Goal: Find specific page/section: Find specific page/section

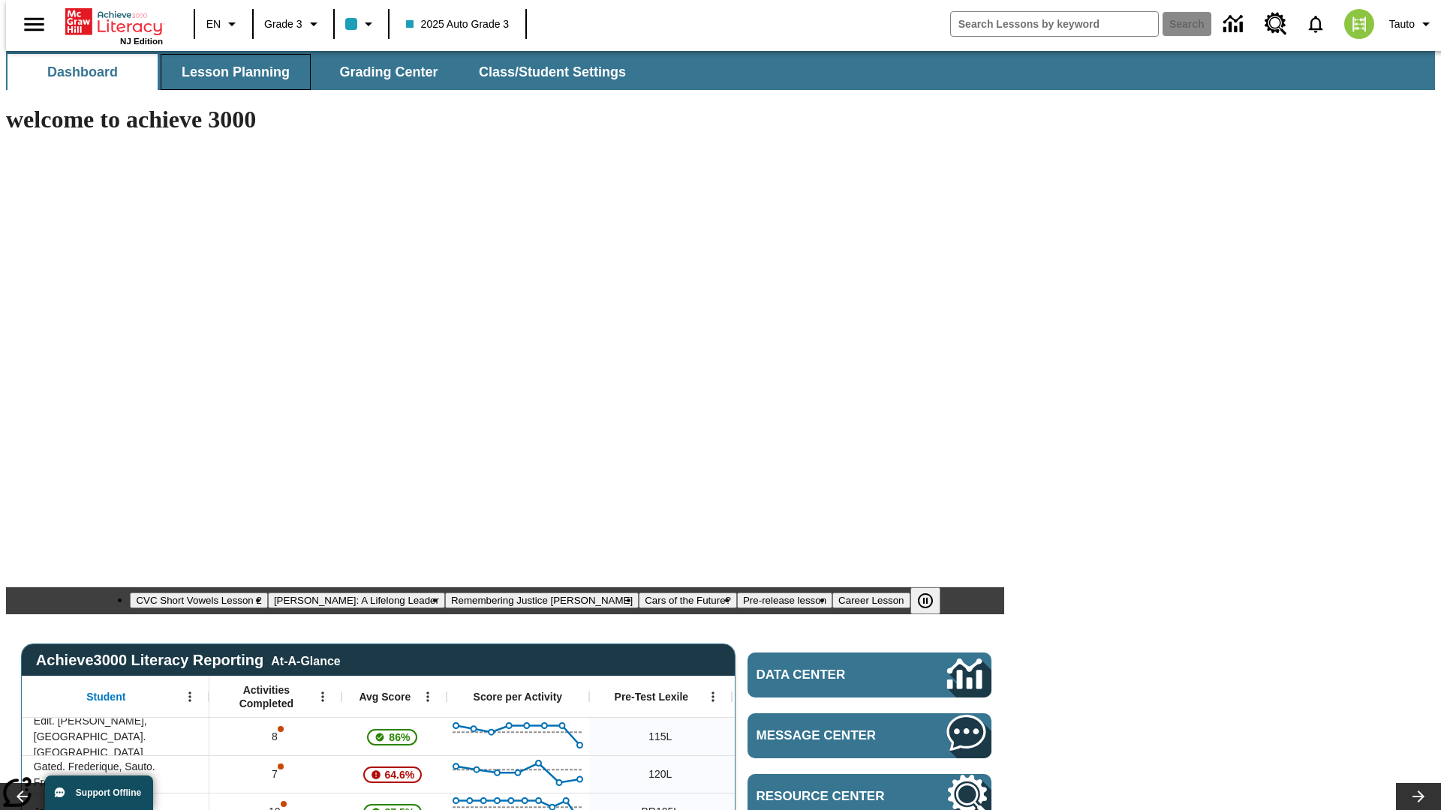
click at [230, 72] on span "Lesson Planning" at bounding box center [236, 72] width 108 height 17
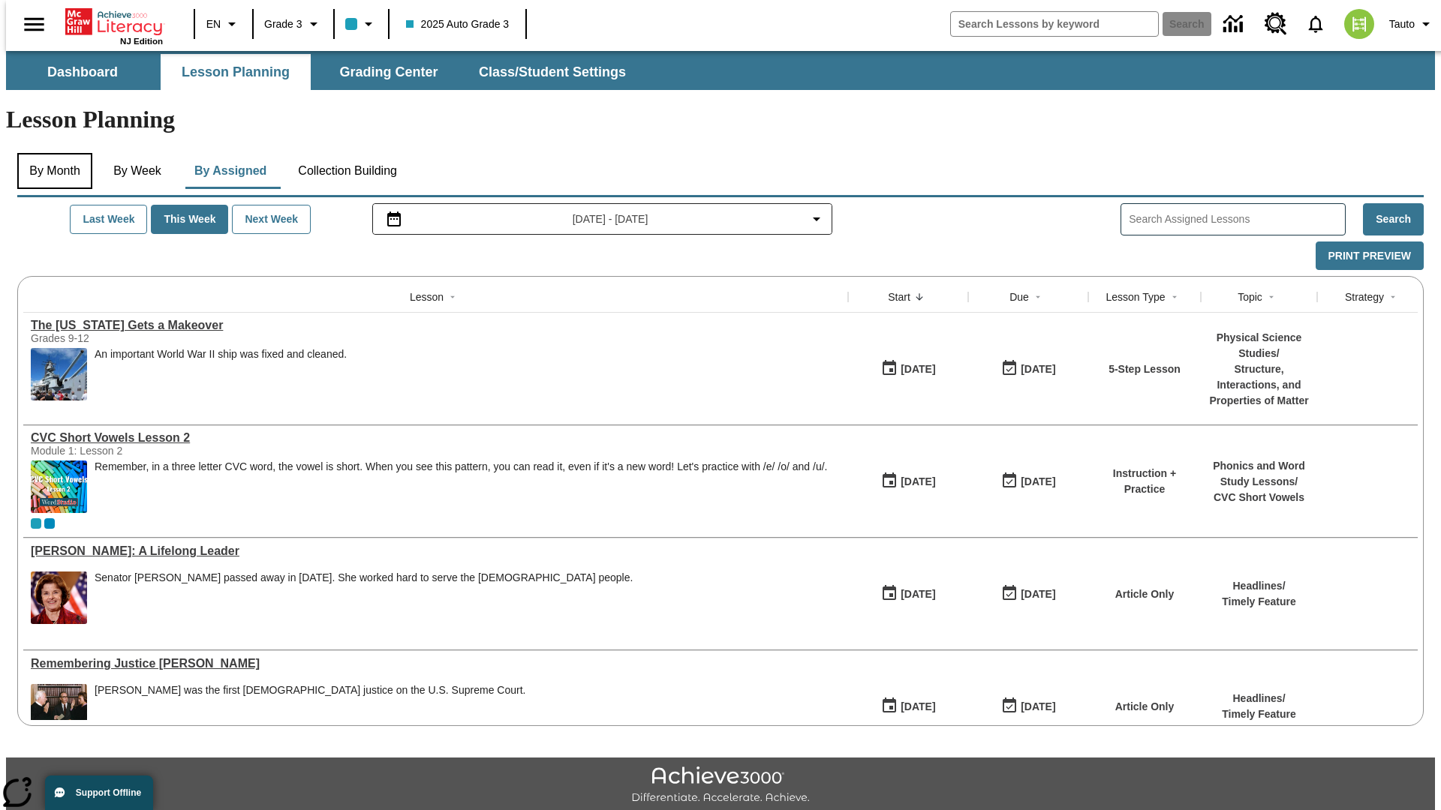
click at [50, 153] on button "By Month" at bounding box center [54, 171] width 75 height 36
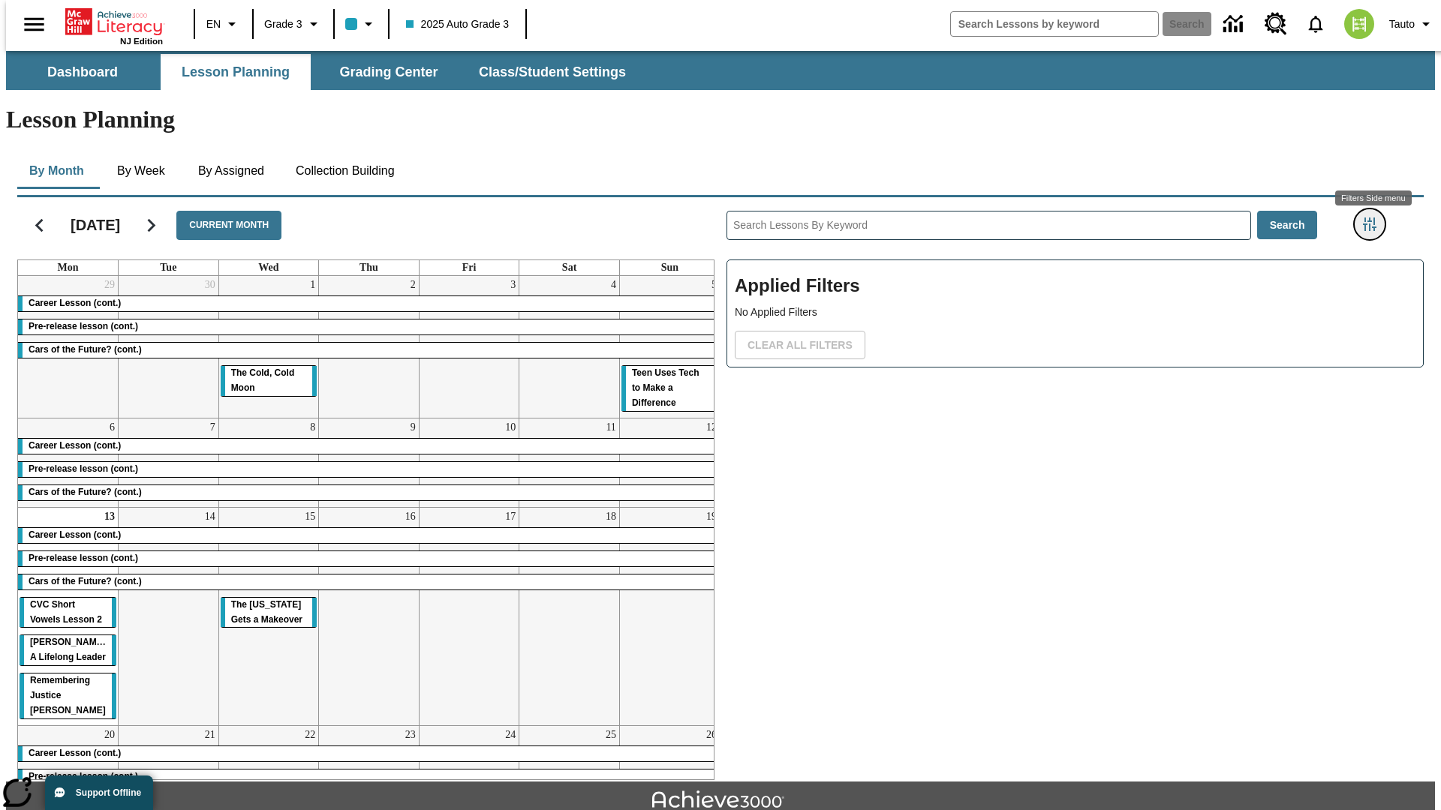
click at [1374, 218] on icon "Filters Side menu" at bounding box center [1370, 225] width 14 height 14
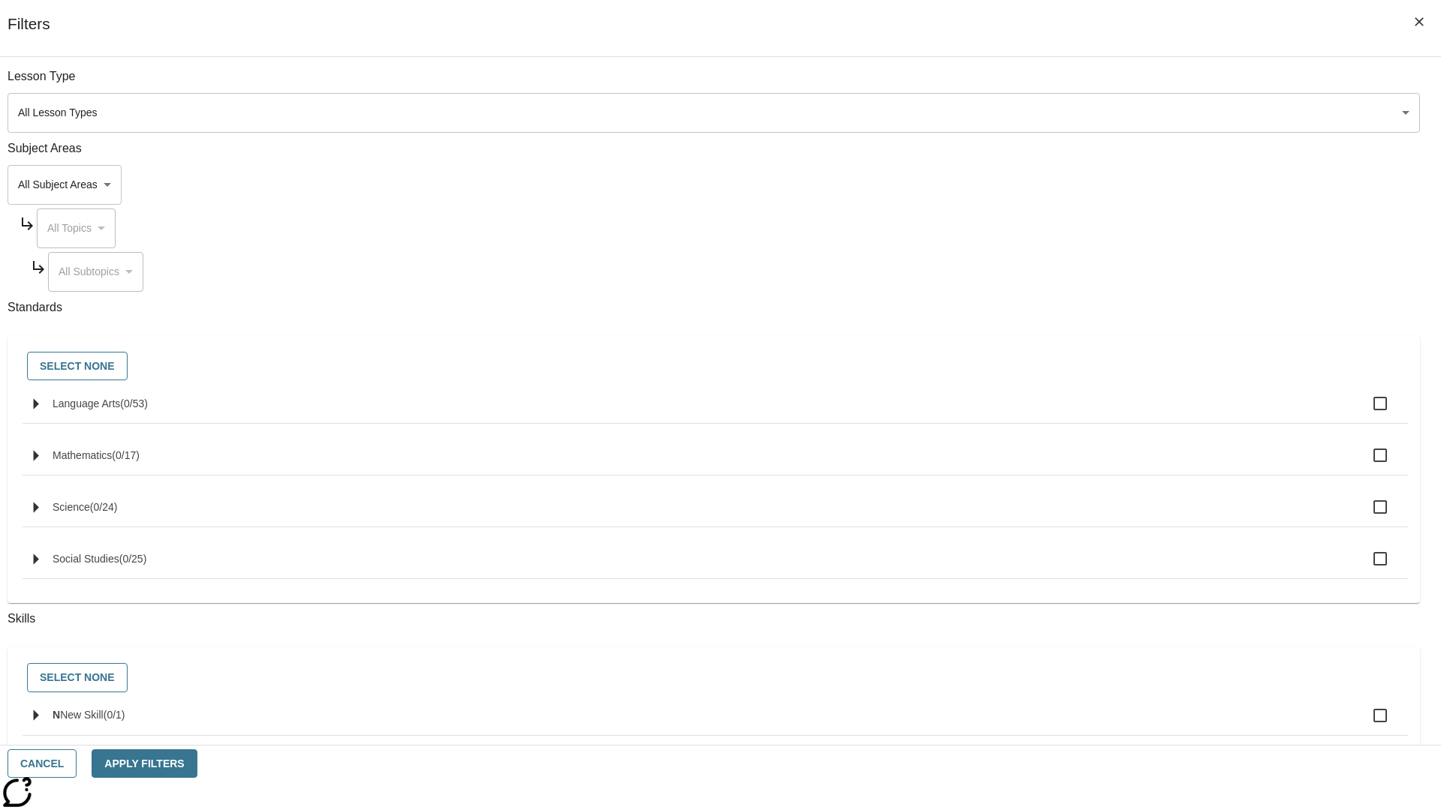
click at [1081, 113] on body "Skip to main content [GEOGRAPHIC_DATA] Edition EN Grade 3 2025 Auto Grade 3 Sea…" at bounding box center [720, 465] width 1429 height 828
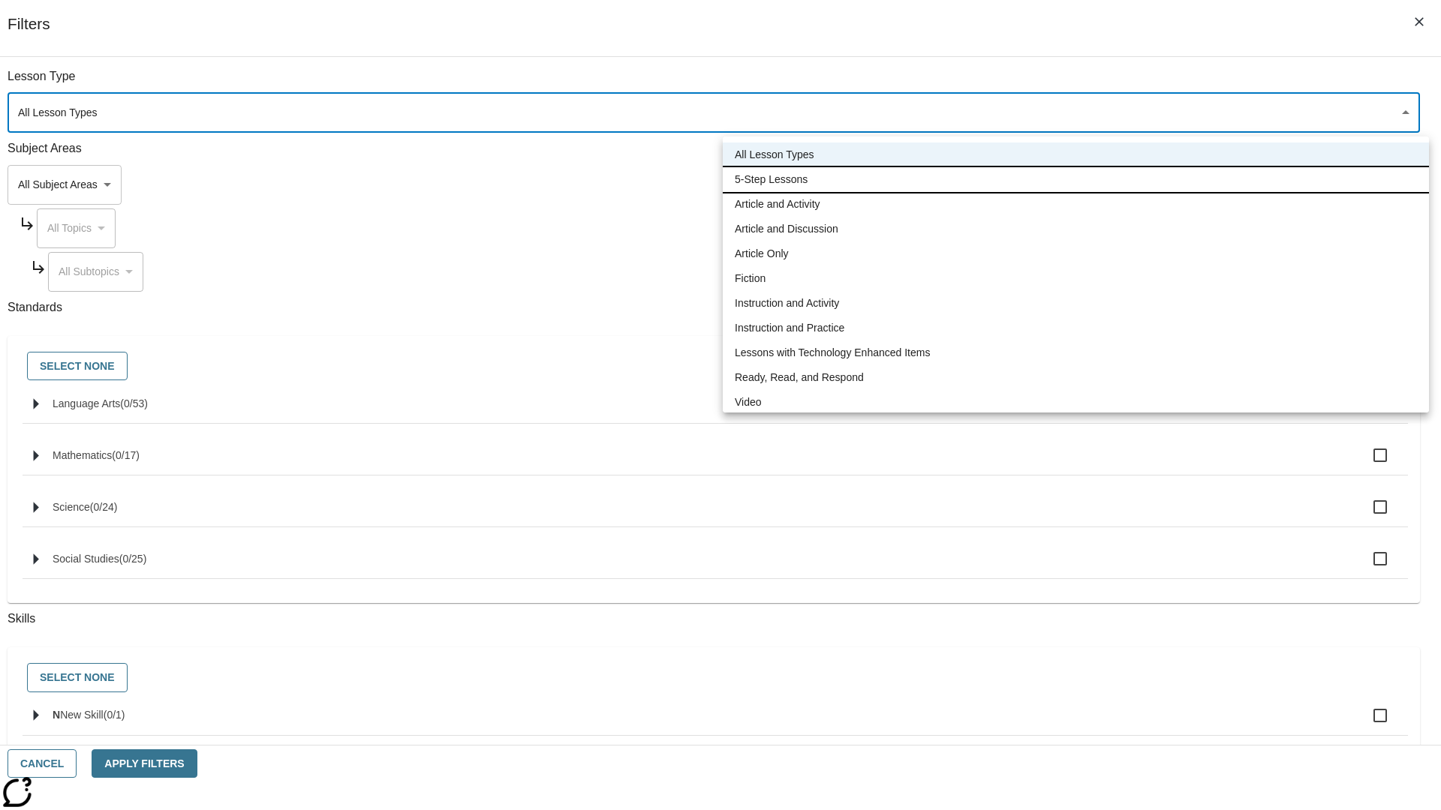
click at [1075, 179] on li "5-Step Lessons" at bounding box center [1076, 179] width 706 height 25
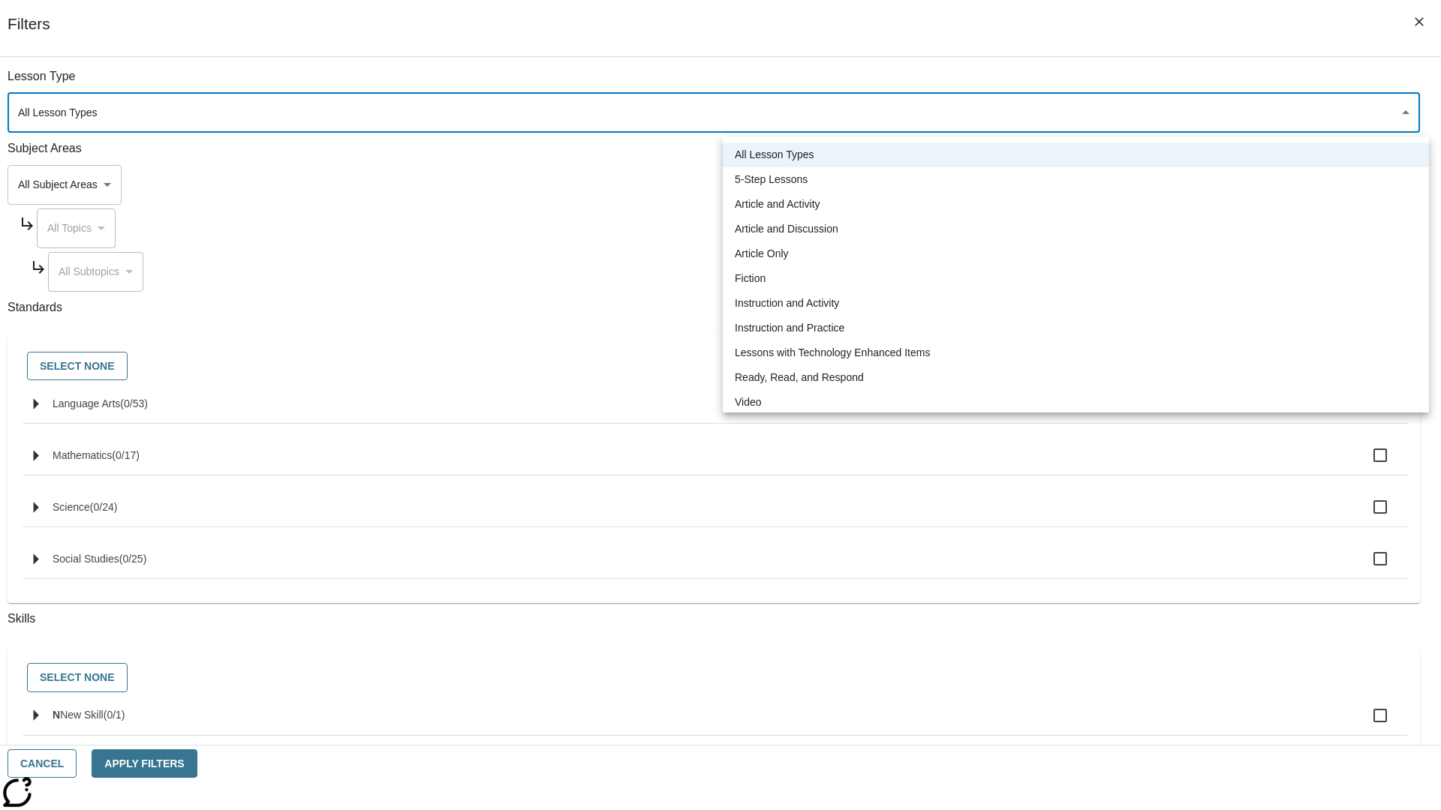
type input "1"
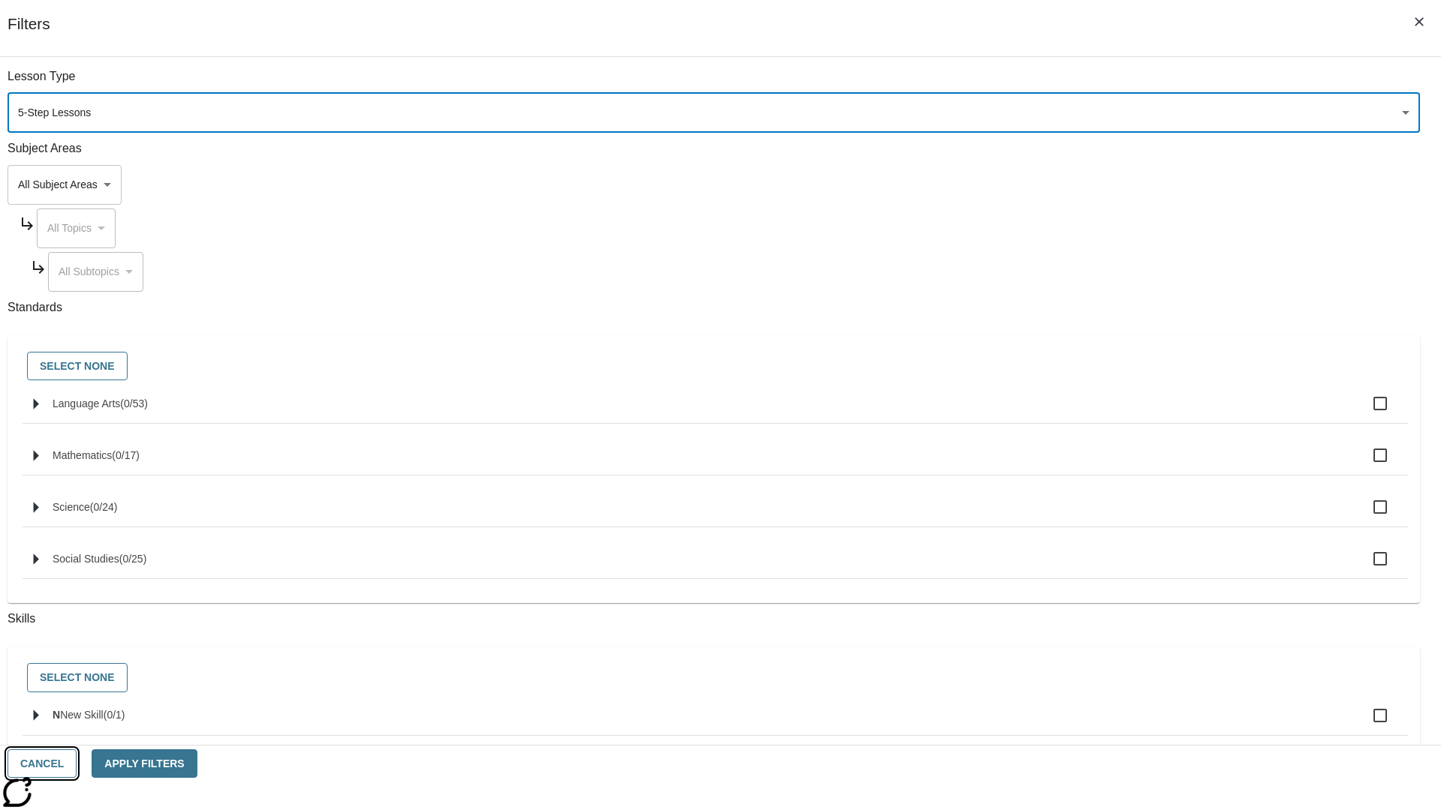
click at [77, 764] on button "Cancel" at bounding box center [42, 764] width 69 height 29
click at [1374, 218] on icon "Filters Side menu" at bounding box center [1370, 225] width 14 height 14
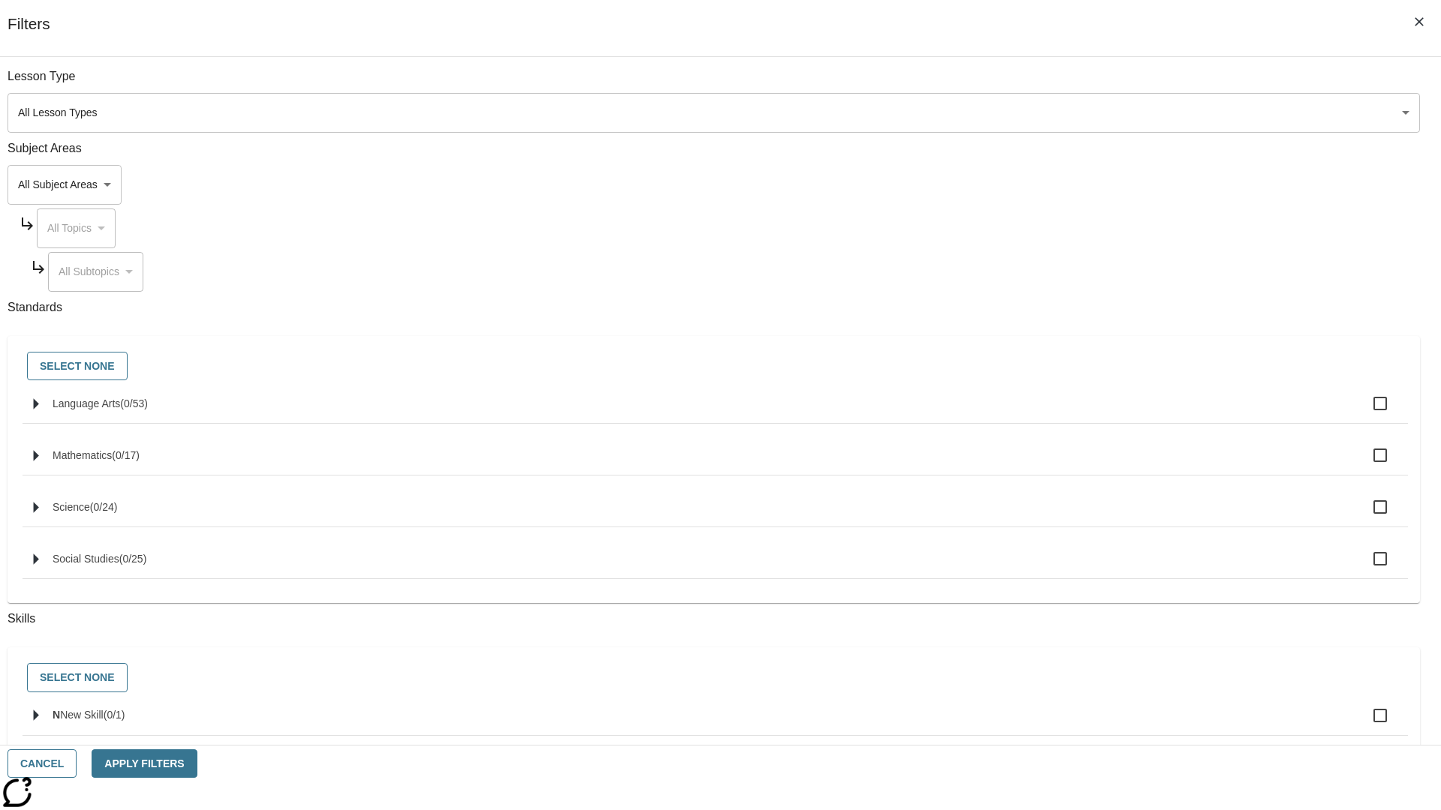
click at [1081, 113] on body "Skip to main content [GEOGRAPHIC_DATA] Edition EN Grade 3 2025 Auto Grade 3 Sea…" at bounding box center [720, 465] width 1429 height 828
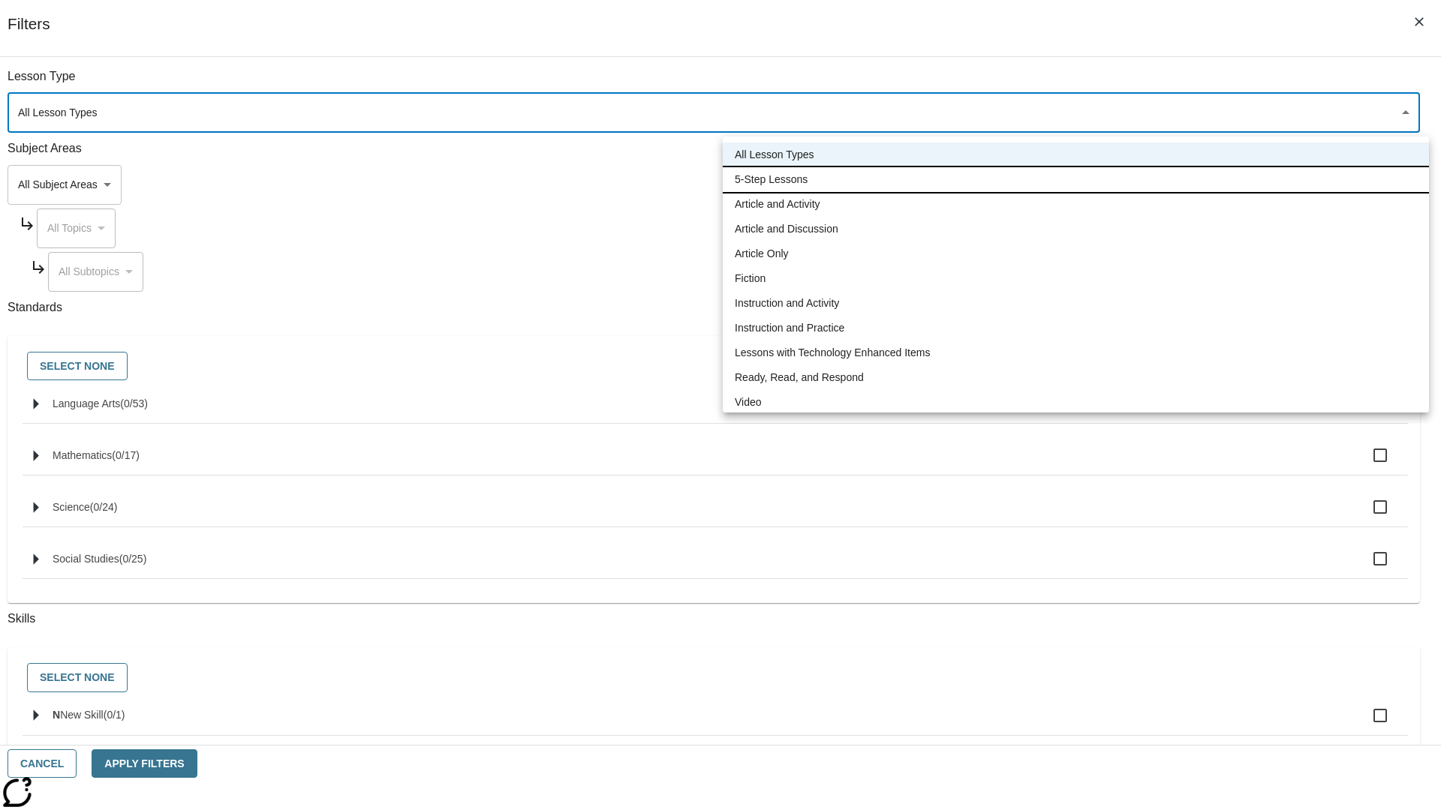
click at [1075, 179] on li "5-Step Lessons" at bounding box center [1076, 179] width 706 height 25
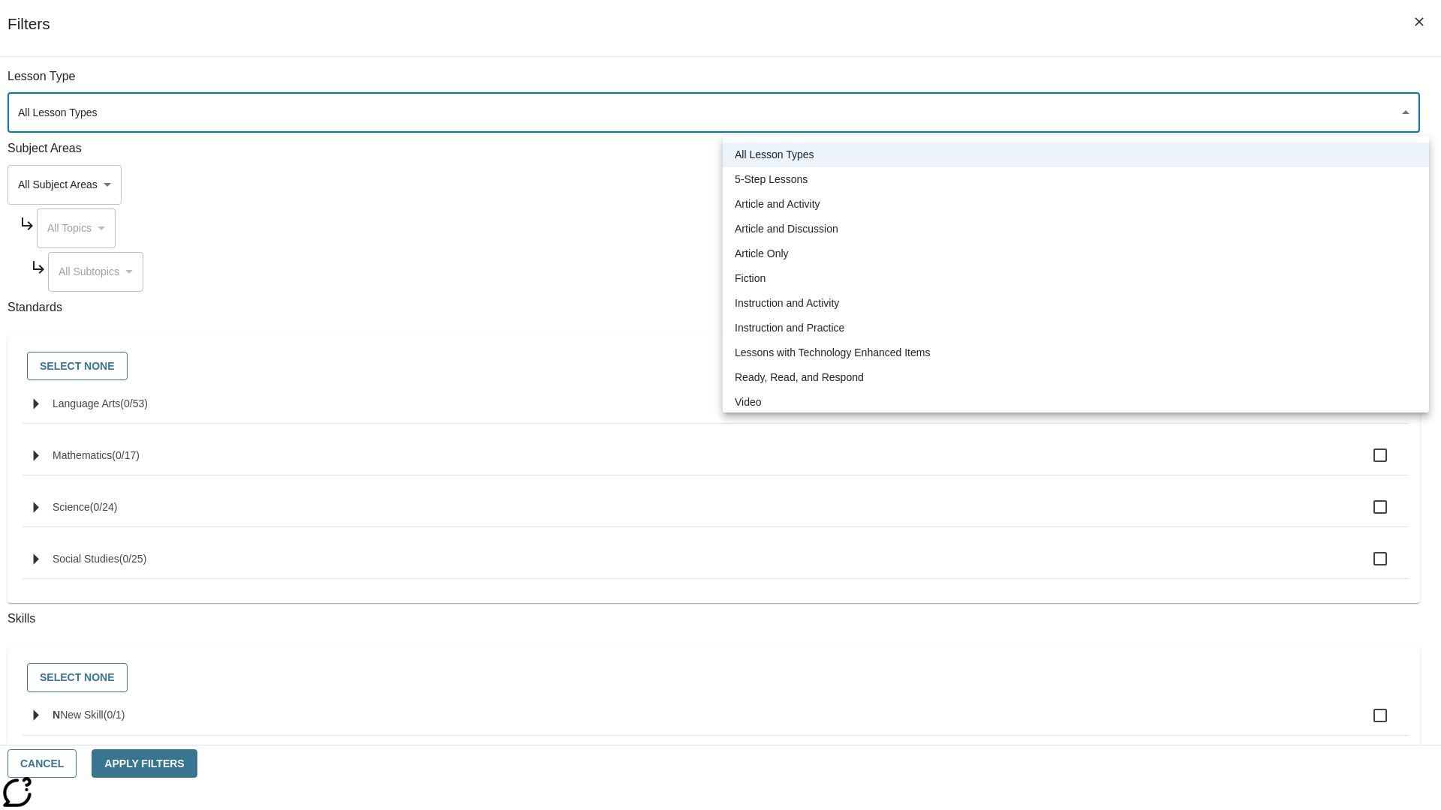
type input "1"
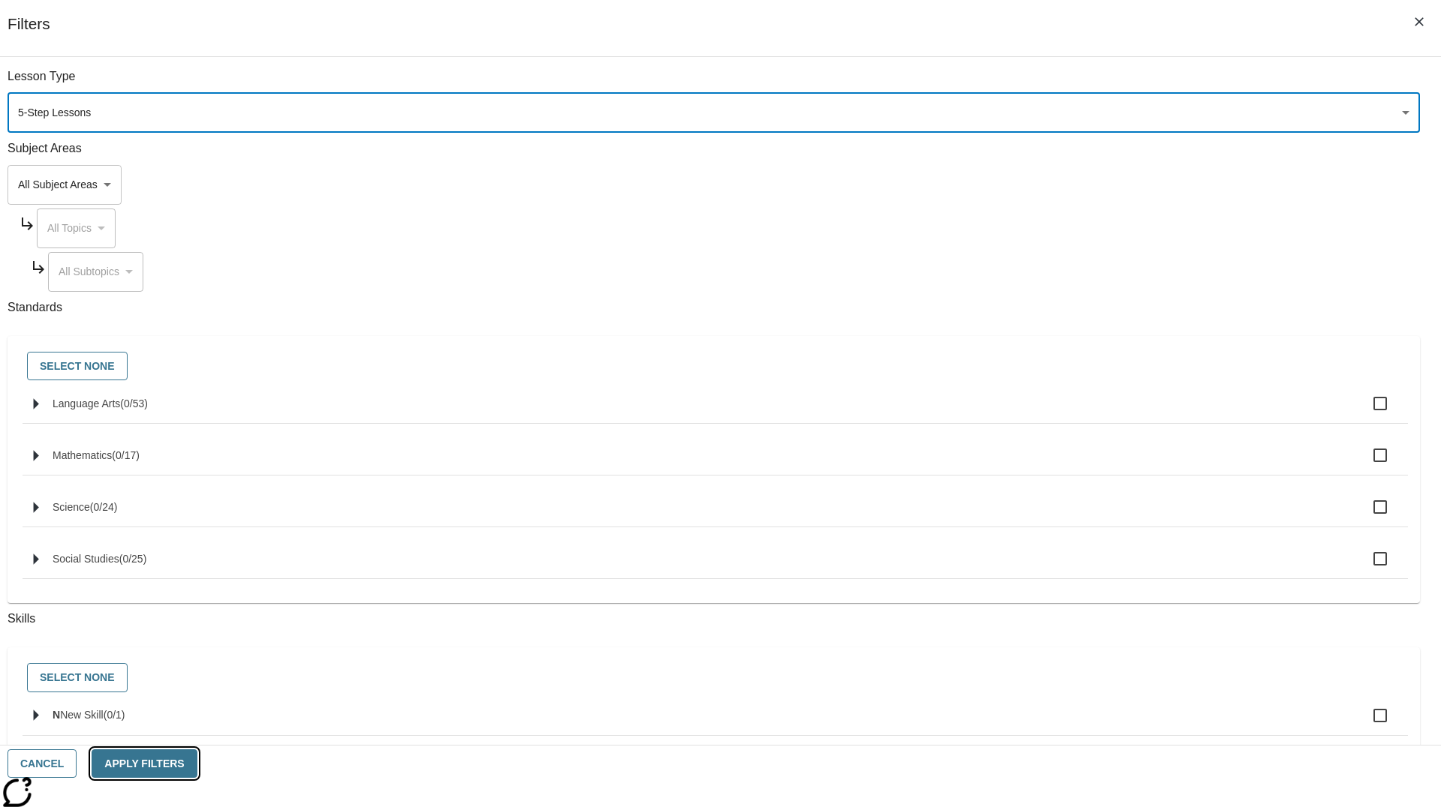
click at [197, 764] on button "Apply Filters" at bounding box center [144, 764] width 105 height 29
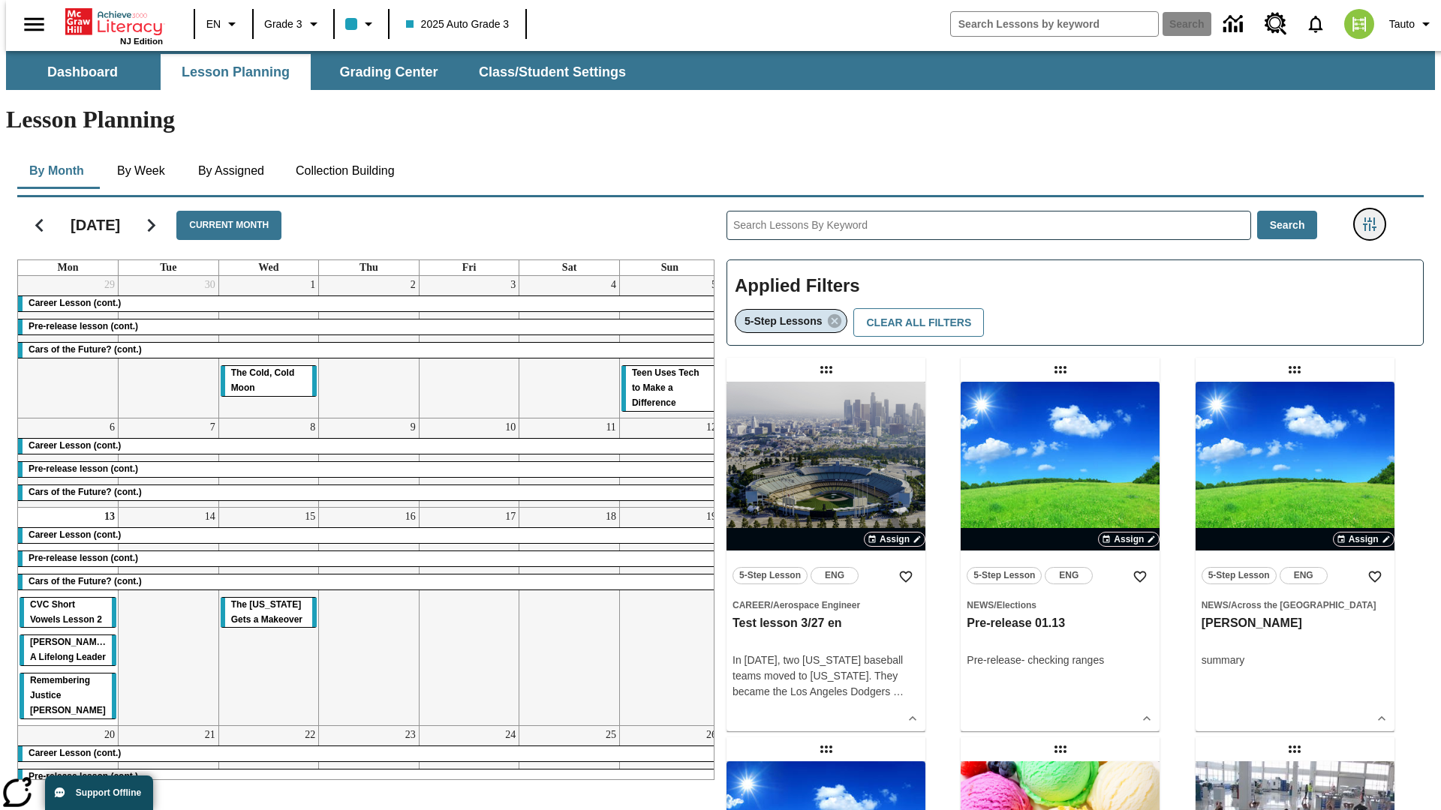
click at [1374, 218] on icon "Filters Side menu" at bounding box center [1370, 225] width 14 height 14
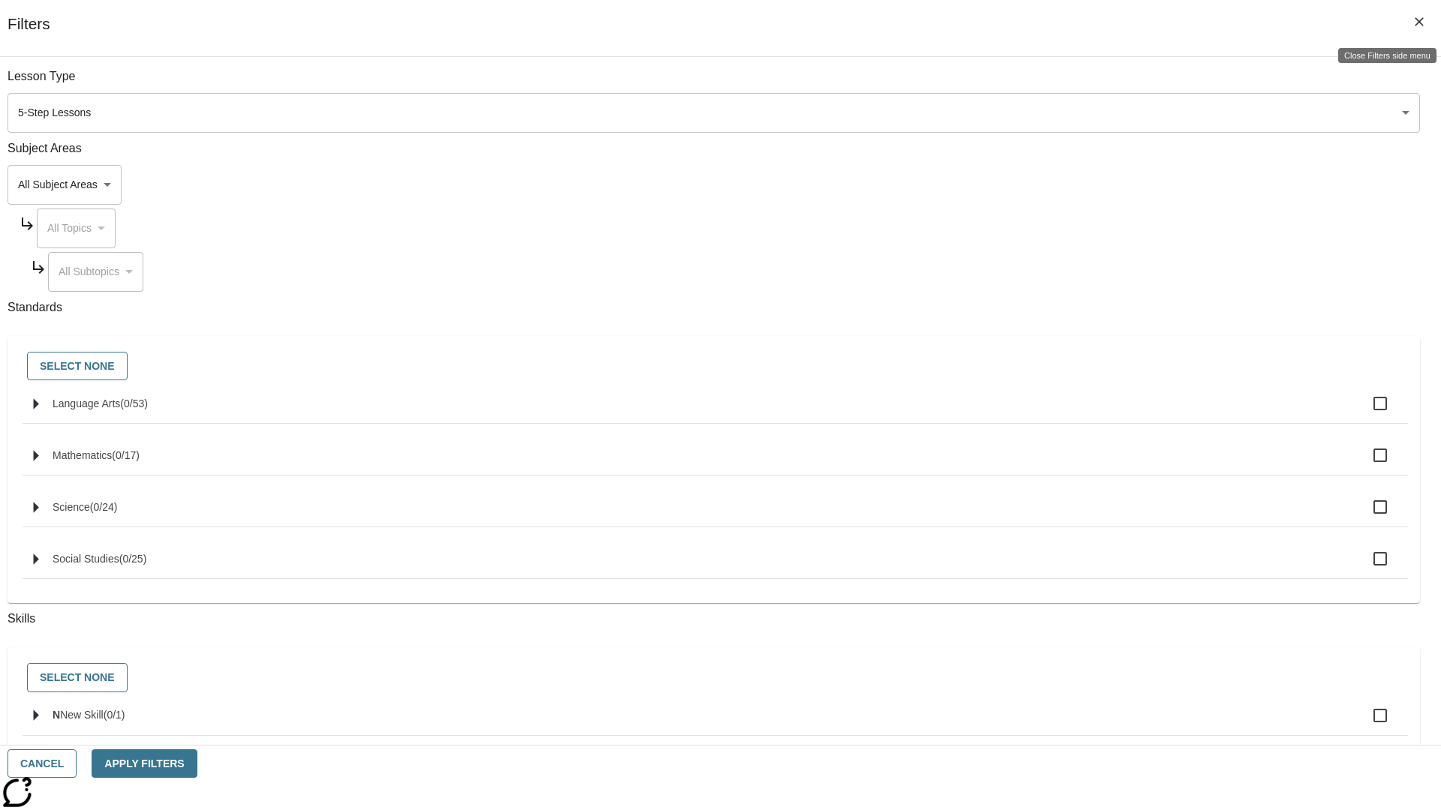
click at [1419, 22] on icon "Close Filters side menu" at bounding box center [1418, 21] width 9 height 9
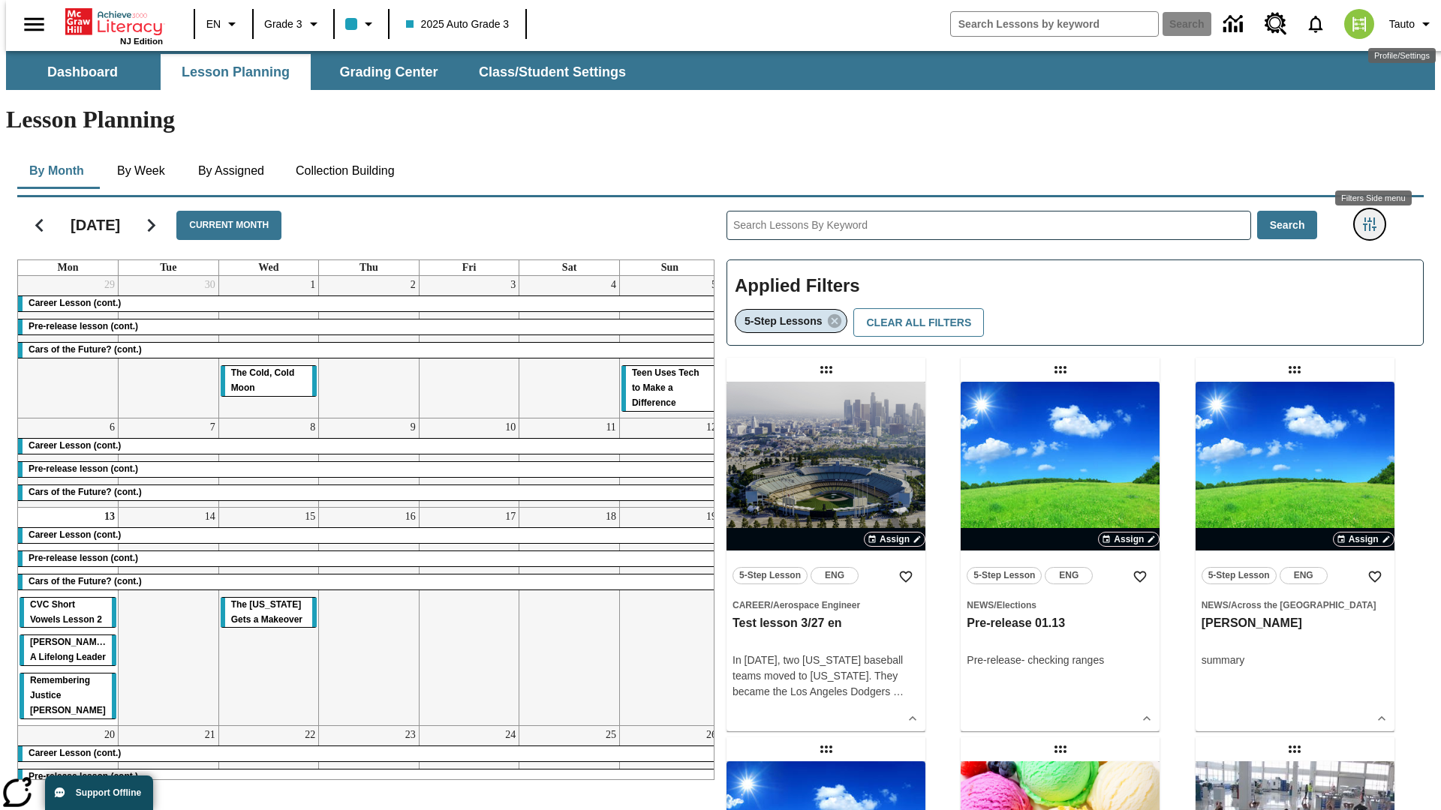
click at [1374, 218] on icon "Filters Side menu" at bounding box center [1370, 225] width 14 height 14
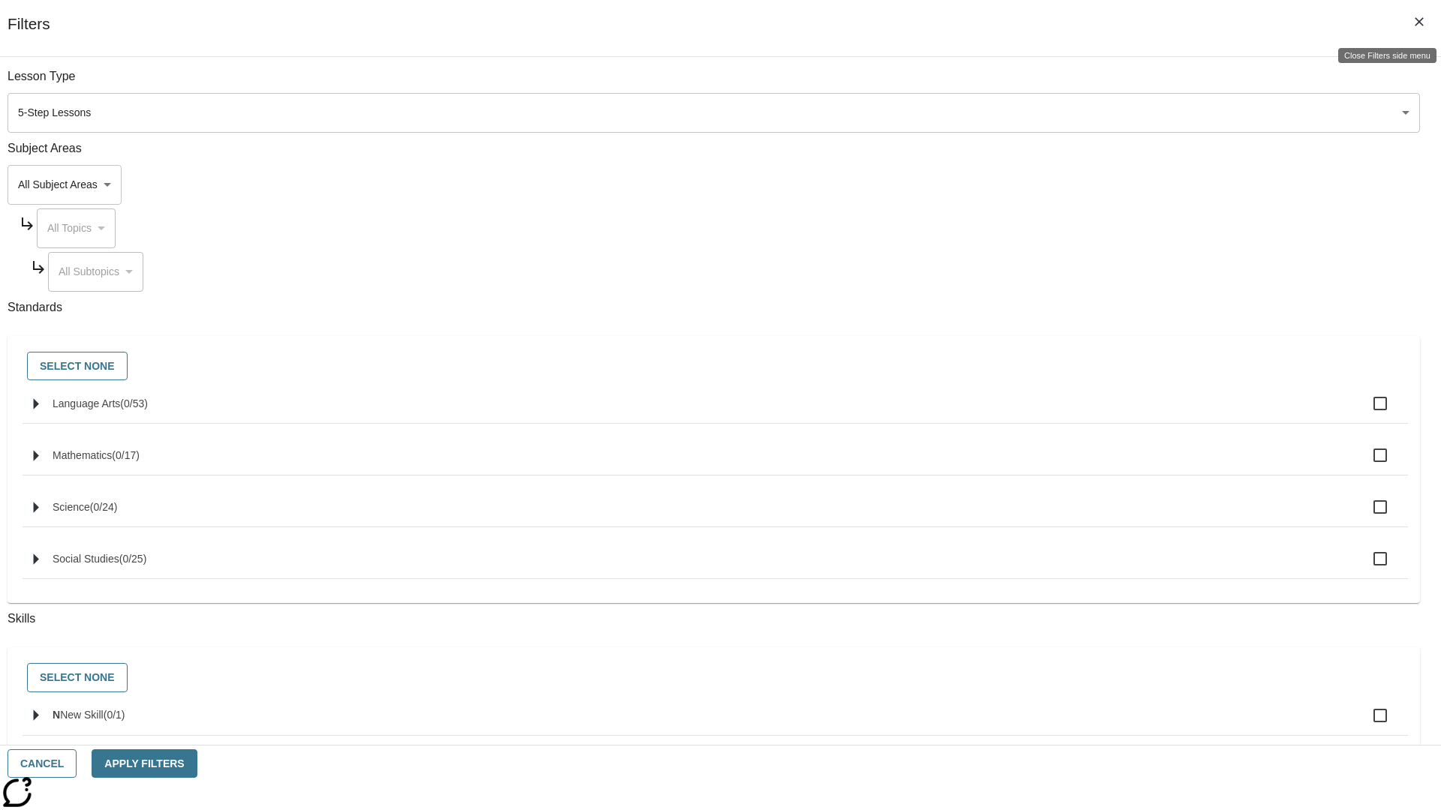
click at [1419, 22] on icon "Close Filters side menu" at bounding box center [1418, 21] width 9 height 9
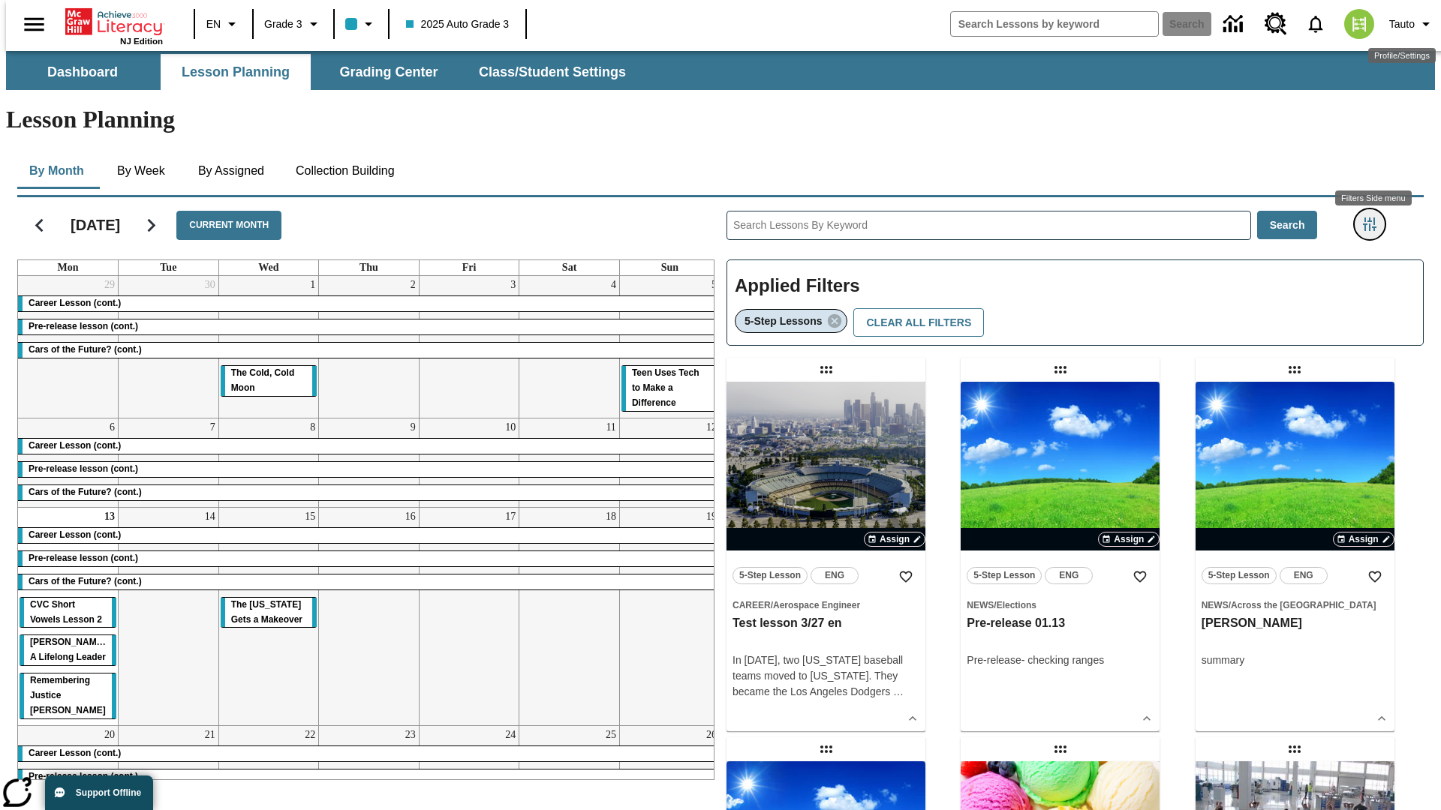
click at [1374, 218] on icon "Filters Side menu" at bounding box center [1370, 225] width 14 height 14
